Goal: Task Accomplishment & Management: Manage account settings

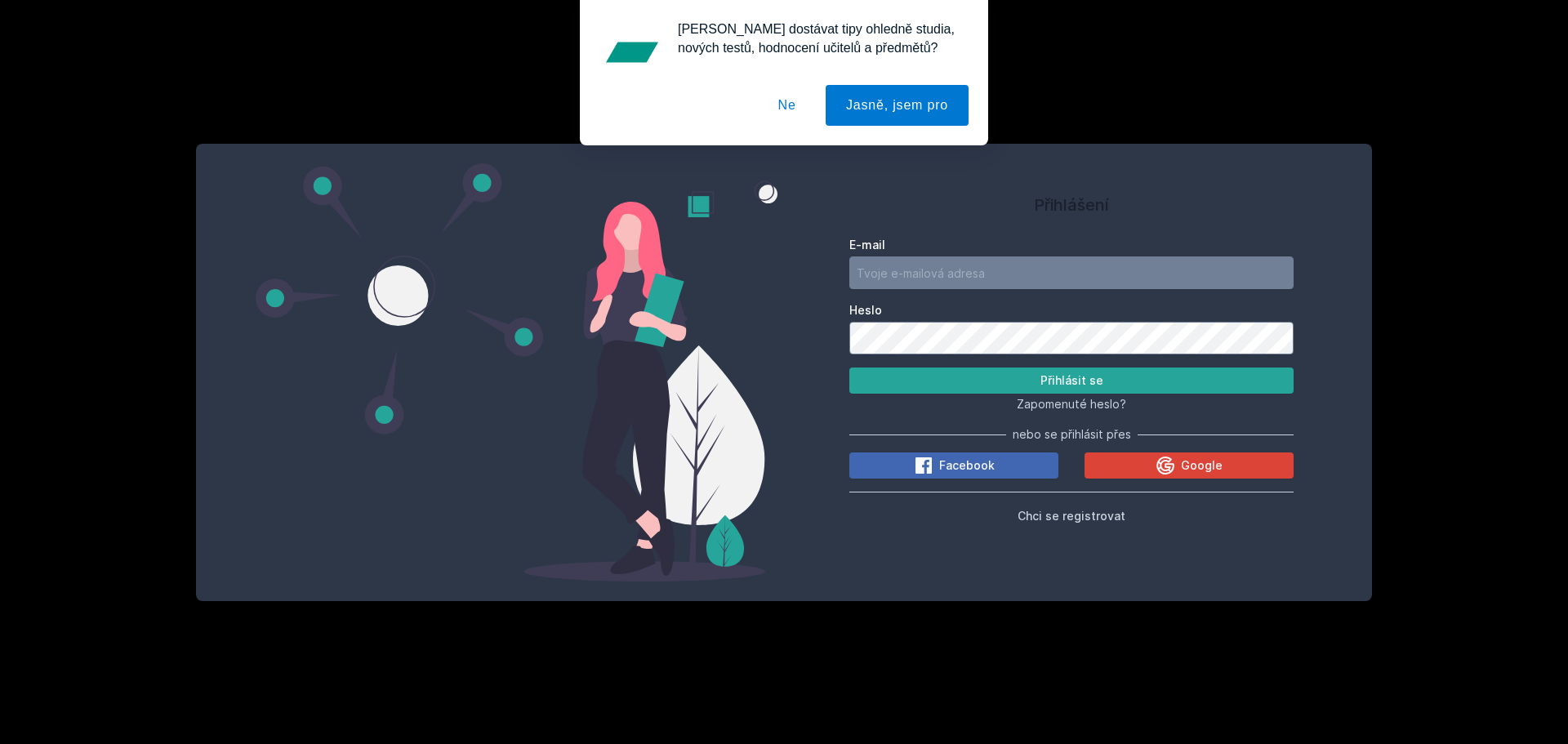
click at [797, 108] on button "Ne" at bounding box center [787, 106] width 59 height 41
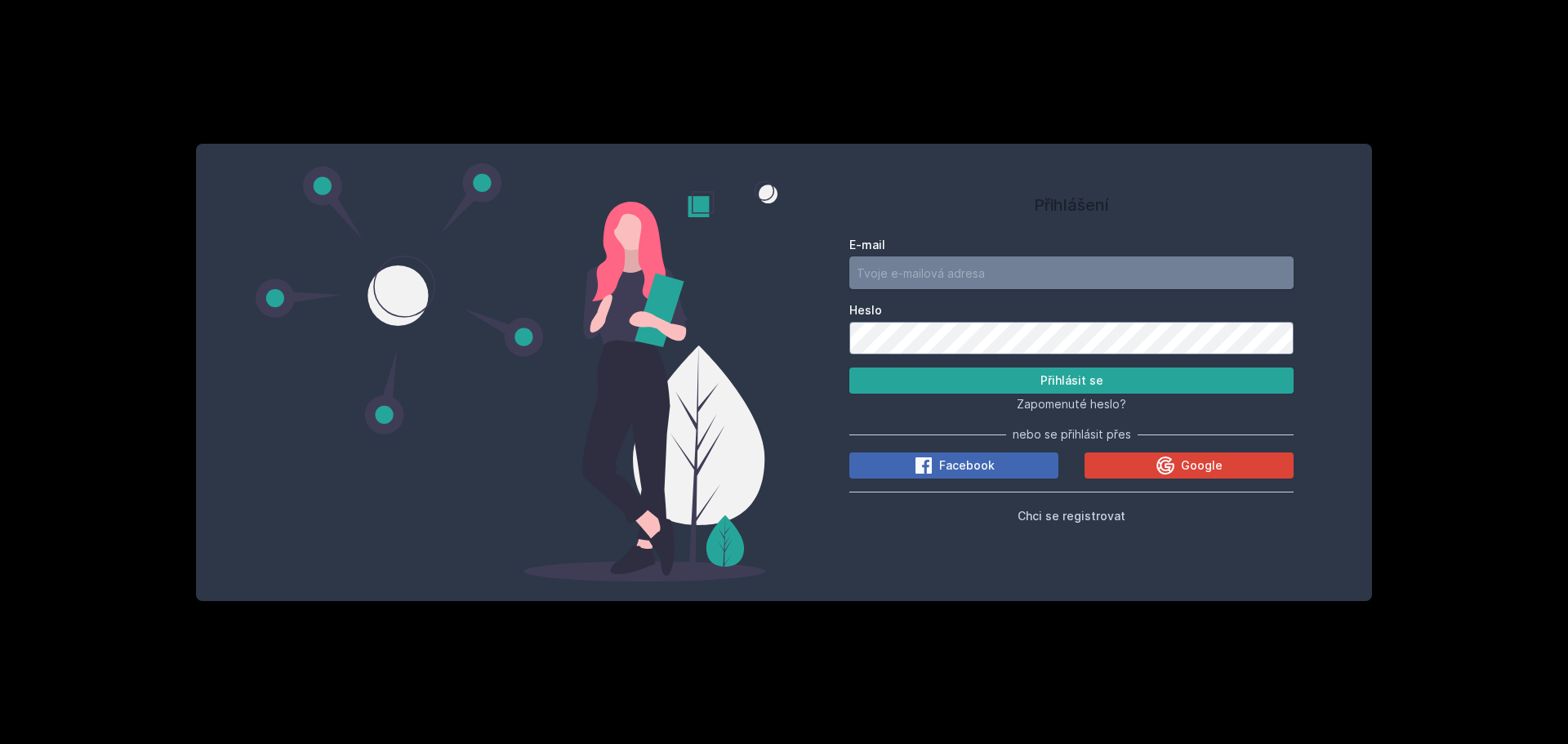
click at [881, 282] on input "E-mail" at bounding box center [1071, 273] width 444 height 33
type input "[EMAIL_ADDRESS][DOMAIN_NAME]"
click at [1080, 384] on button "Přihlásit se" at bounding box center [1071, 380] width 444 height 26
click at [983, 269] on input "[EMAIL_ADDRESS][DOMAIN_NAME]" at bounding box center [1071, 273] width 444 height 33
